Goal: Navigation & Orientation: Go to known website

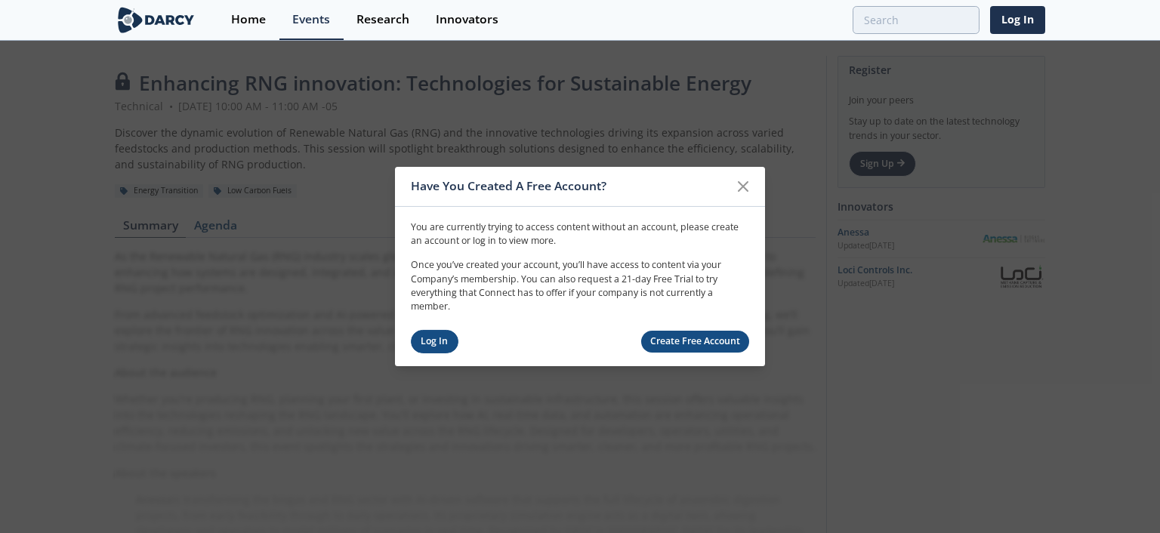
click at [435, 341] on link "Log In" at bounding box center [435, 341] width 48 height 23
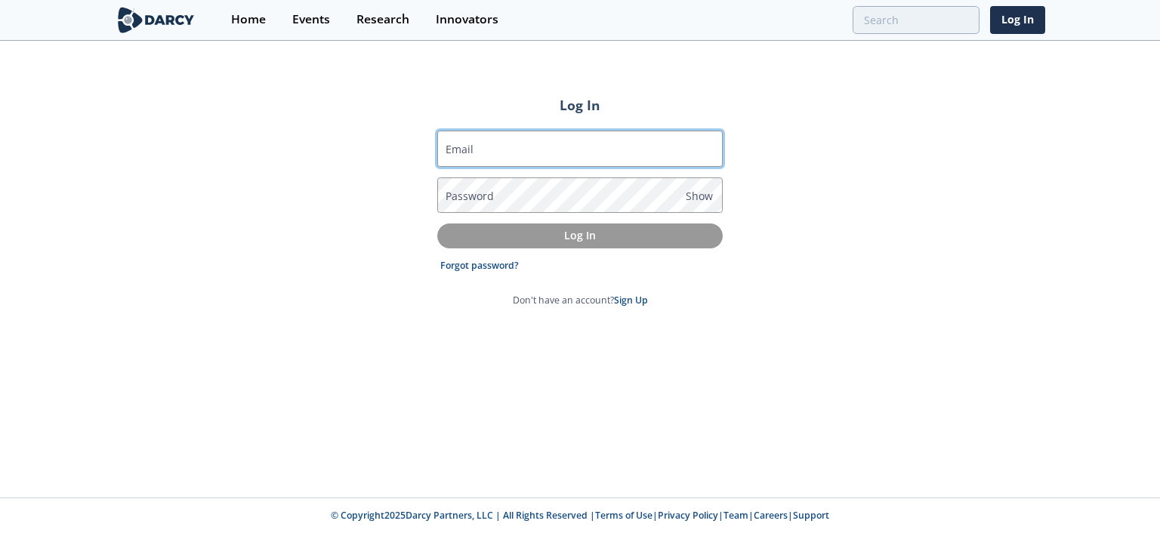
click at [535, 150] on input "Email" at bounding box center [579, 149] width 285 height 36
click at [564, 145] on input "Email" at bounding box center [579, 149] width 285 height 36
type input "[PERSON_NAME][EMAIL_ADDRESS][PERSON_NAME][DOMAIN_NAME]"
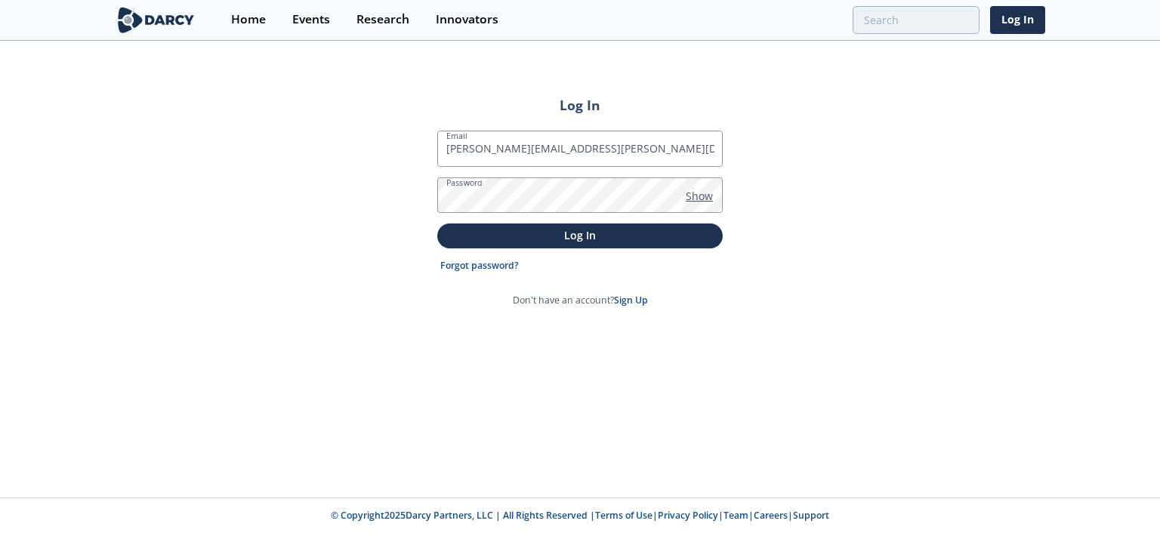
click at [699, 198] on span "Show" at bounding box center [699, 196] width 27 height 16
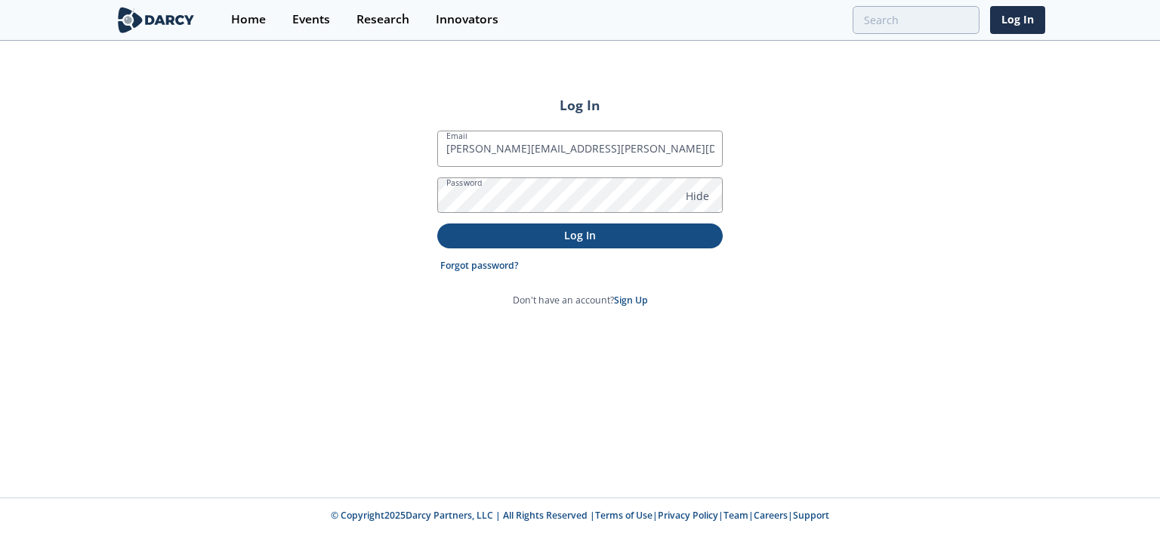
click at [619, 238] on p "Log In" at bounding box center [580, 235] width 264 height 16
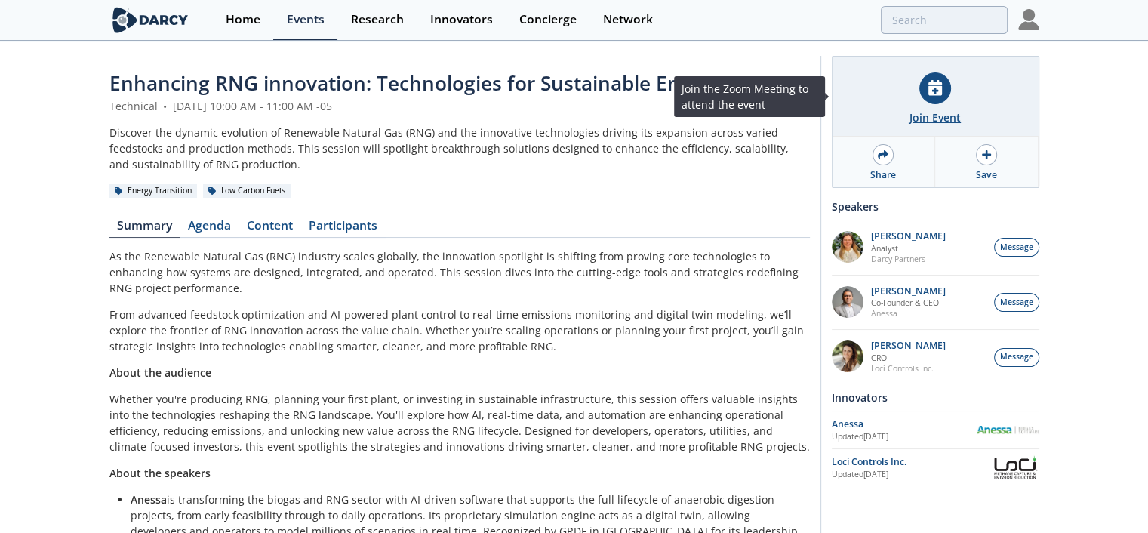
click at [926, 92] on div at bounding box center [936, 88] width 32 height 32
